Goal: Information Seeking & Learning: Learn about a topic

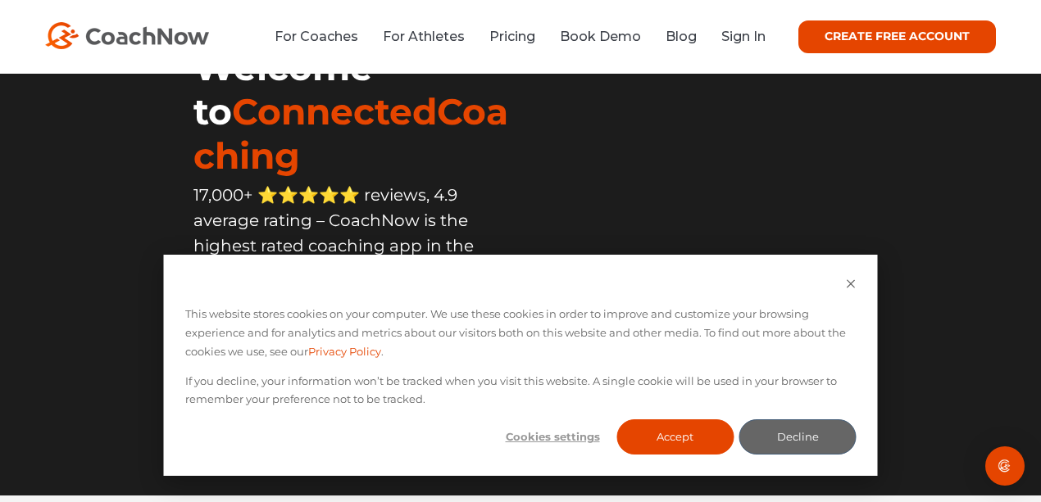
scroll to position [273, 0]
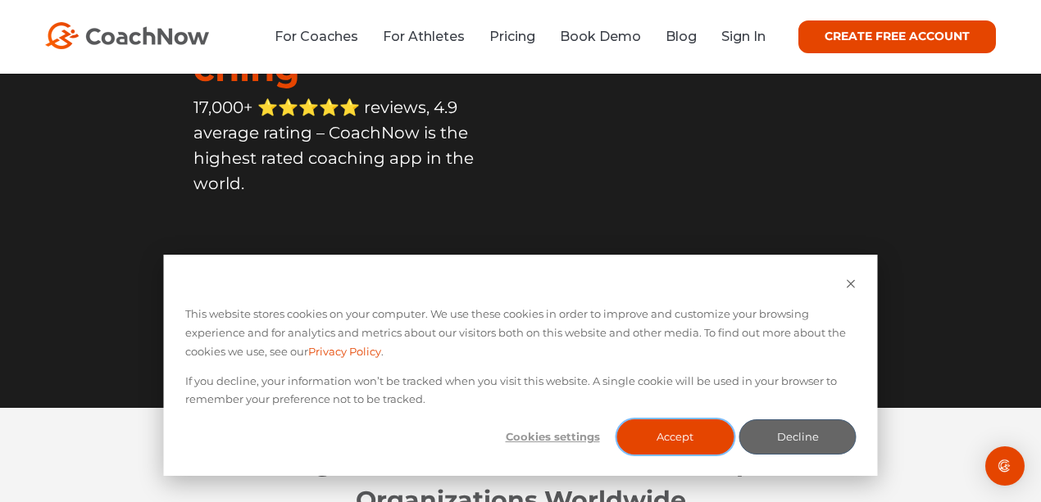
click at [687, 438] on button "Accept" at bounding box center [674, 437] width 117 height 35
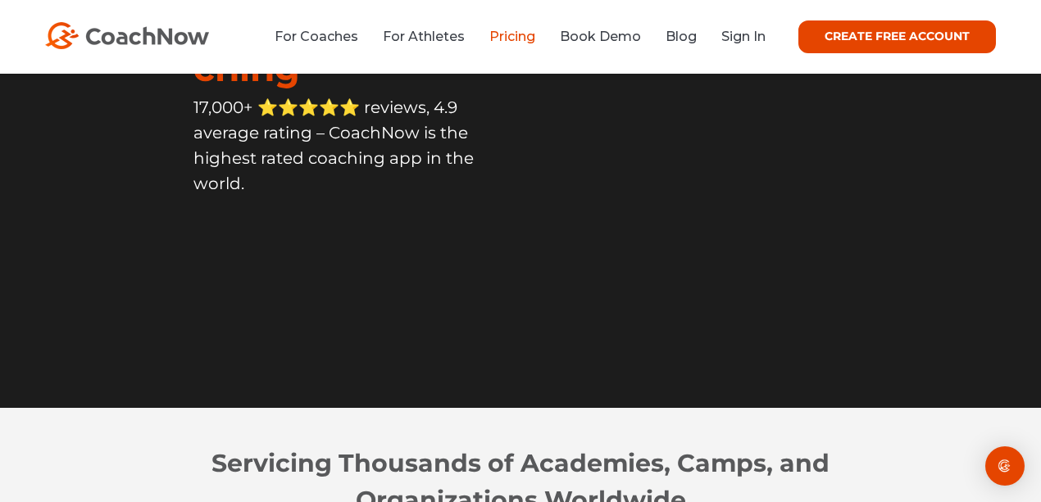
click at [529, 39] on link "Pricing" at bounding box center [512, 37] width 46 height 16
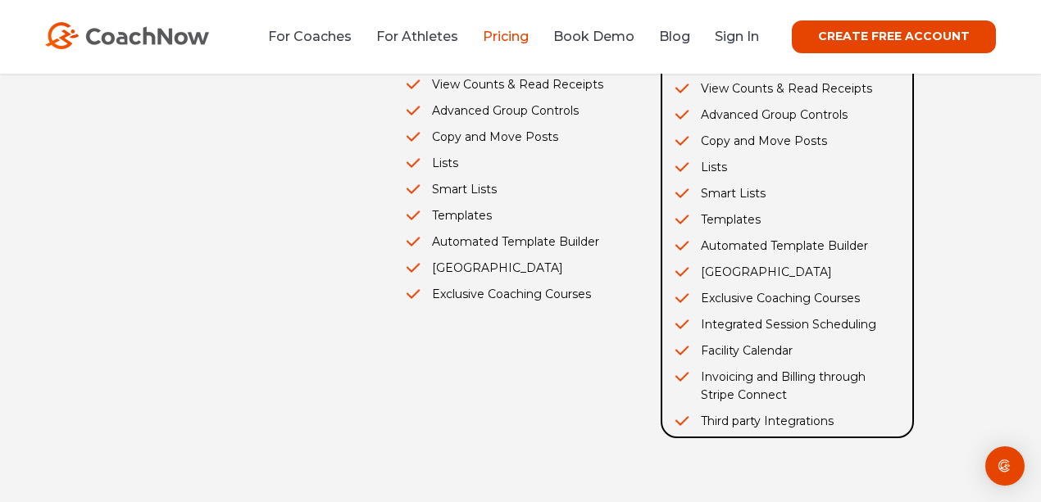
scroll to position [655, 0]
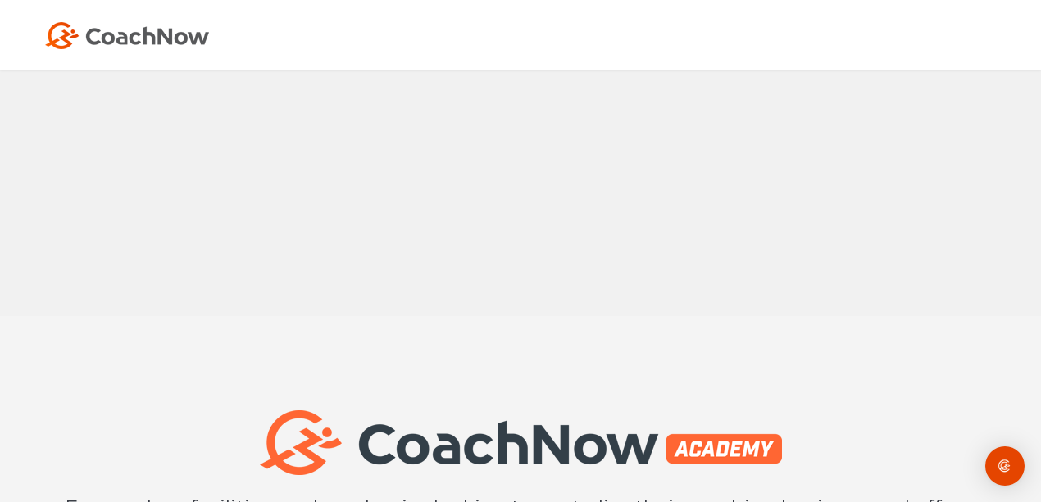
scroll to position [1201, 0]
